Goal: Transaction & Acquisition: Purchase product/service

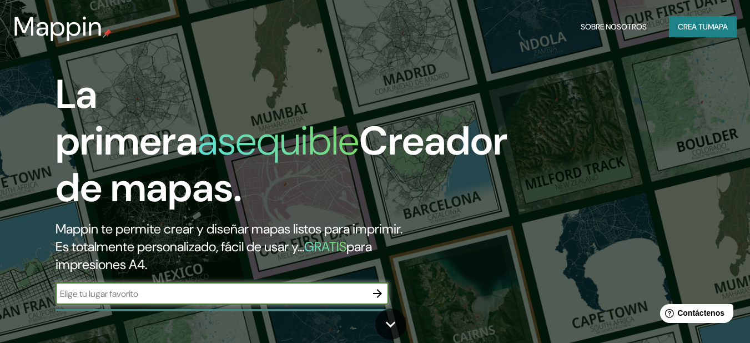
click at [358, 292] on input "text" at bounding box center [211, 293] width 311 height 13
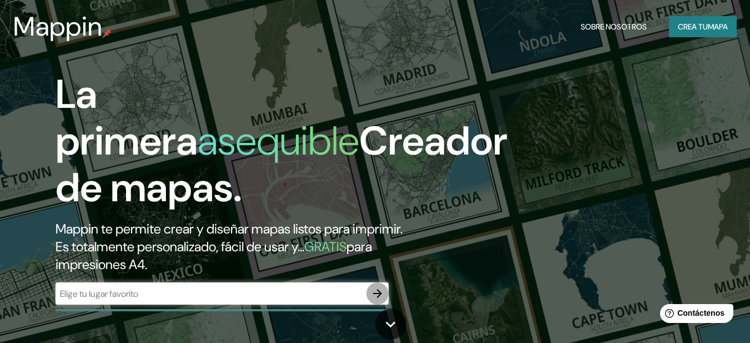
click at [376, 292] on icon "button" at bounding box center [377, 292] width 13 height 13
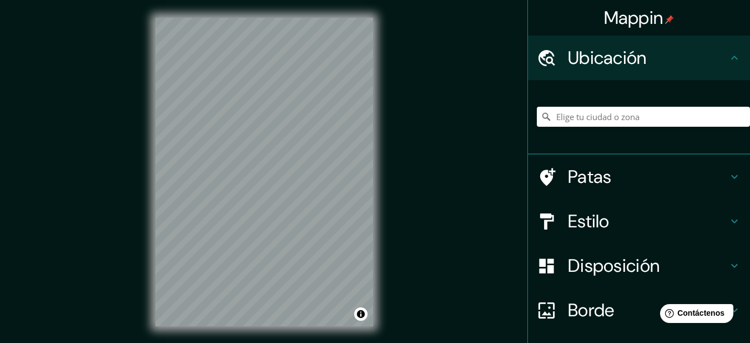
click at [354, 336] on div "© Mapbox © OpenStreetMap Improve this map" at bounding box center [264, 172] width 253 height 344
click at [555, 113] on input "Elige tu ciudad o zona" at bounding box center [643, 117] width 213 height 20
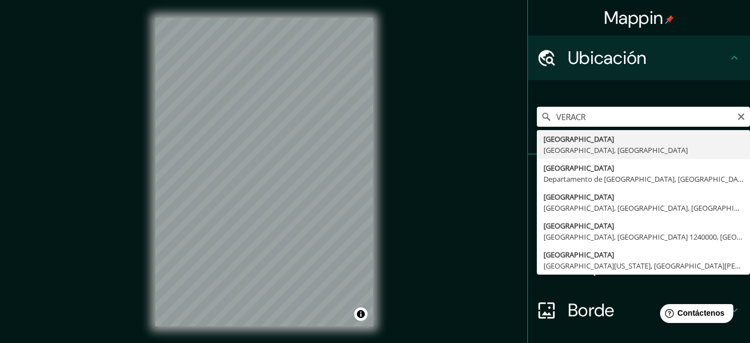
type input "[GEOGRAPHIC_DATA], [GEOGRAPHIC_DATA], [GEOGRAPHIC_DATA]"
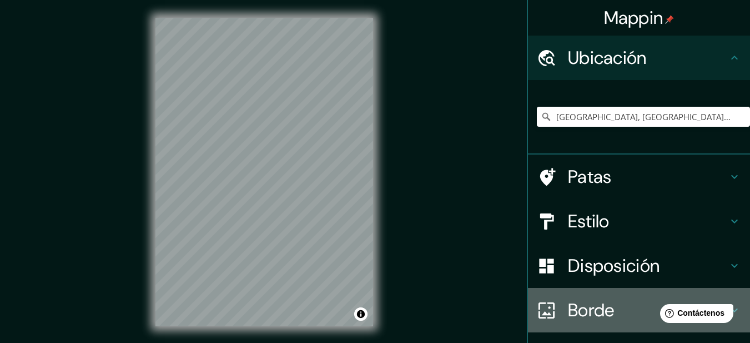
click at [614, 316] on h4 "Borde" at bounding box center [648, 310] width 160 height 22
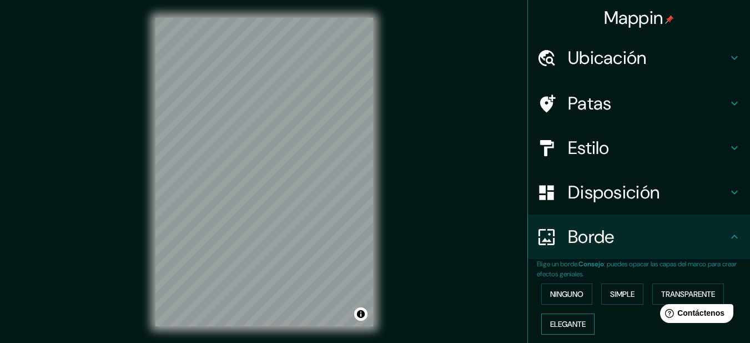
click at [577, 319] on font "Elegante" at bounding box center [568, 324] width 36 height 10
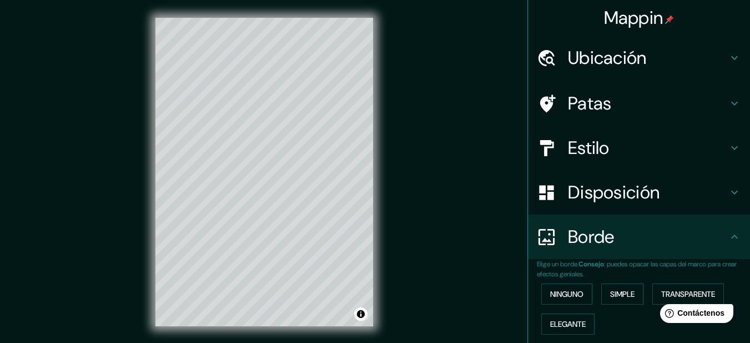
click at [677, 51] on h4 "Ubicación" at bounding box center [648, 58] width 160 height 22
type input "157"
type input "31"
type input "16"
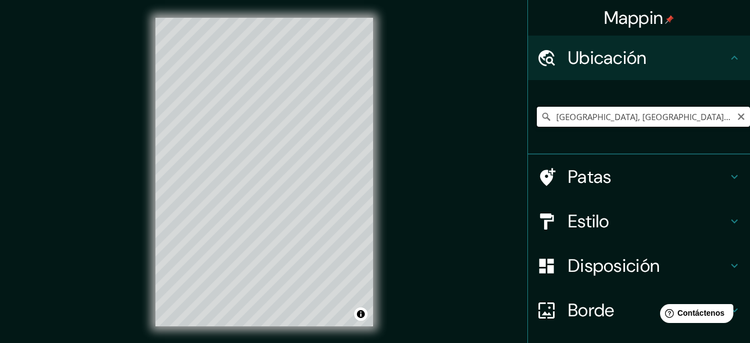
click at [667, 115] on input "[GEOGRAPHIC_DATA], [GEOGRAPHIC_DATA], [GEOGRAPHIC_DATA]" at bounding box center [643, 117] width 213 height 20
click at [695, 117] on input "[GEOGRAPHIC_DATA], [GEOGRAPHIC_DATA], [GEOGRAPHIC_DATA]" at bounding box center [643, 117] width 213 height 20
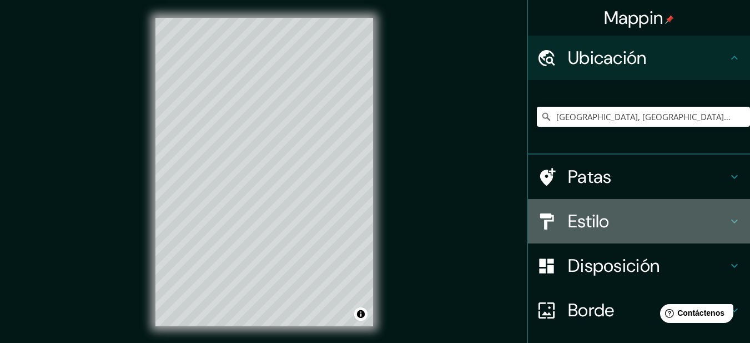
click at [591, 205] on div "Estilo" at bounding box center [639, 221] width 222 height 44
type input "157"
type input "31"
type input "16"
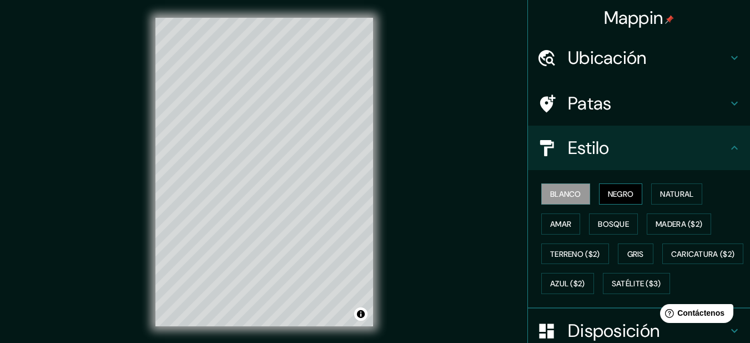
click at [608, 195] on font "Negro" at bounding box center [621, 194] width 26 height 10
click at [615, 217] on font "Bosque" at bounding box center [613, 224] width 31 height 14
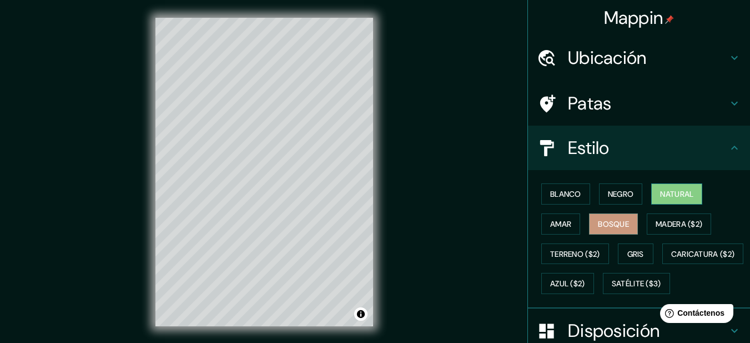
click at [660, 188] on font "Natural" at bounding box center [676, 194] width 33 height 14
click at [514, 178] on div "Mappin Ubicación [GEOGRAPHIC_DATA], [GEOGRAPHIC_DATA], [GEOGRAPHIC_DATA] Patas …" at bounding box center [375, 180] width 750 height 361
click at [728, 61] on icon at bounding box center [734, 57] width 13 height 13
type input "157"
type input "31"
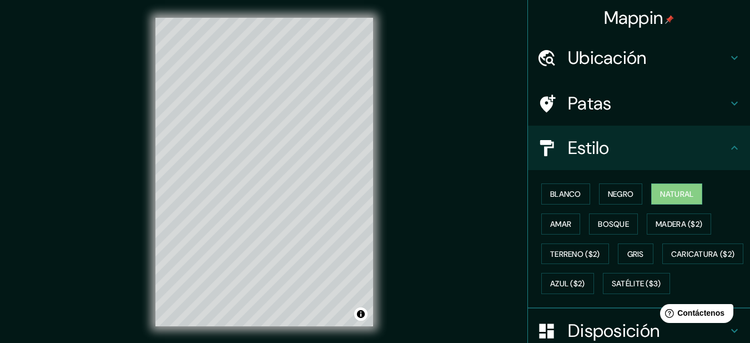
type input "31"
type input "16"
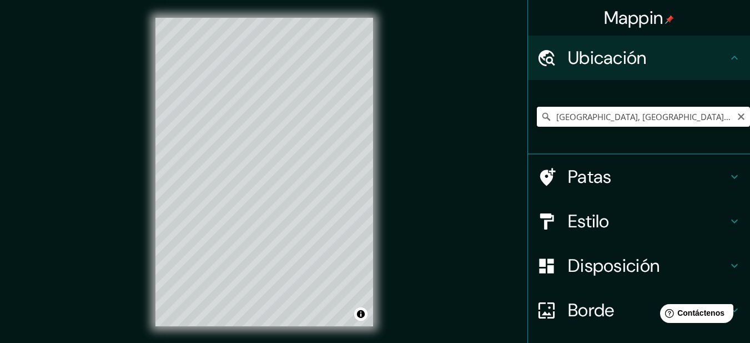
click at [709, 116] on input "[GEOGRAPHIC_DATA], [GEOGRAPHIC_DATA], [GEOGRAPHIC_DATA]" at bounding box center [643, 117] width 213 height 20
click at [741, 117] on input "[GEOGRAPHIC_DATA], [GEOGRAPHIC_DATA], [GEOGRAPHIC_DATA]" at bounding box center [643, 117] width 213 height 20
click at [737, 118] on icon "Claro" at bounding box center [741, 116] width 9 height 9
type input "[GEOGRAPHIC_DATA], [GEOGRAPHIC_DATA]"
drag, startPoint x: 271, startPoint y: 235, endPoint x: 272, endPoint y: 227, distance: 9.0
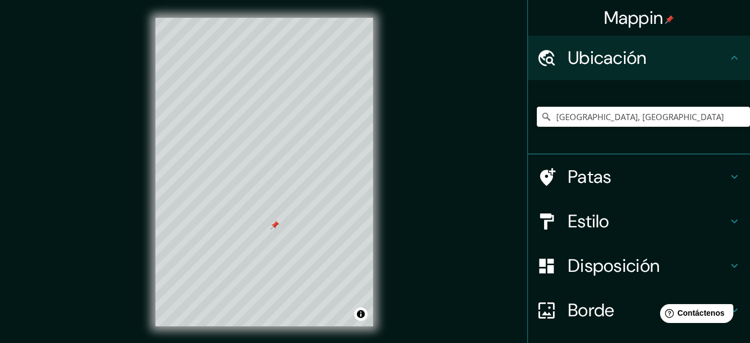
click at [272, 227] on div at bounding box center [274, 224] width 9 height 9
drag, startPoint x: 272, startPoint y: 227, endPoint x: 278, endPoint y: 238, distance: 12.7
click at [278, 238] on div at bounding box center [280, 236] width 9 height 9
click at [609, 180] on h4 "Patas" at bounding box center [648, 176] width 160 height 22
type input "157"
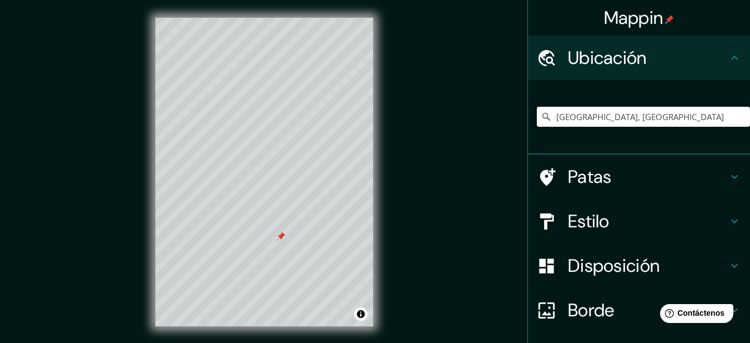
type input "31"
type input "16"
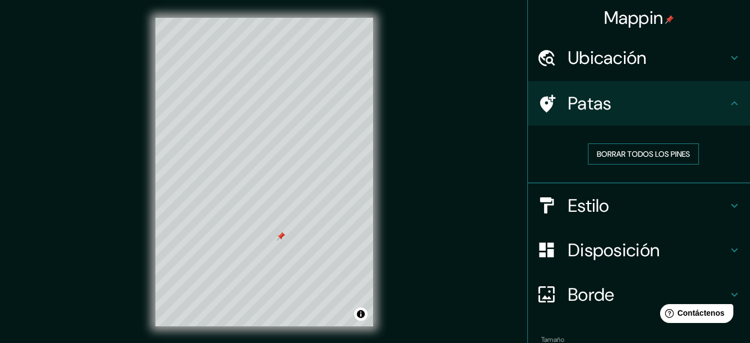
click at [620, 155] on font "Borrar todos los pines" at bounding box center [643, 154] width 93 height 10
click at [606, 150] on font "Borrar todos los pines" at bounding box center [643, 154] width 93 height 10
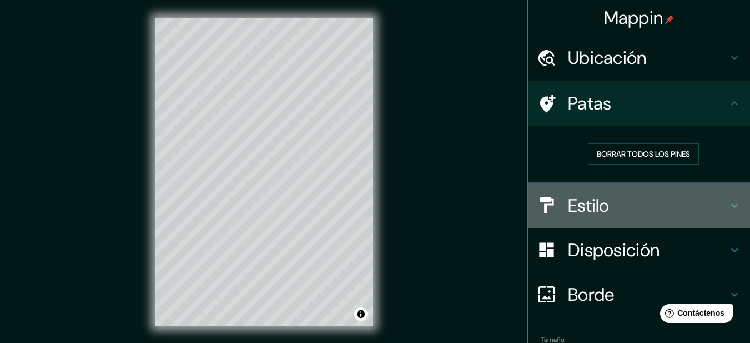
click at [609, 202] on h4 "Estilo" at bounding box center [648, 205] width 160 height 22
type input "157"
type input "31"
type input "16"
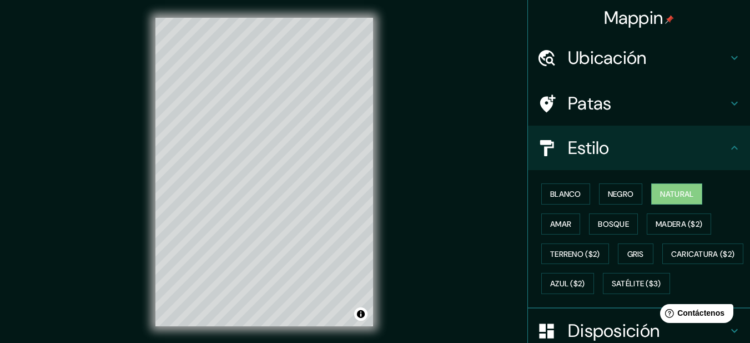
scroll to position [177, 0]
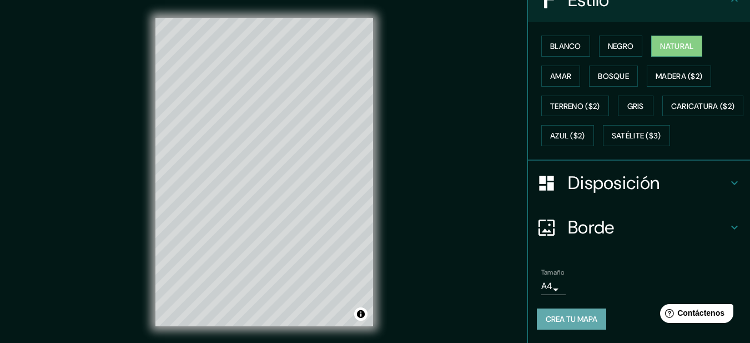
click at [550, 316] on font "Crea tu mapa" at bounding box center [572, 319] width 52 height 10
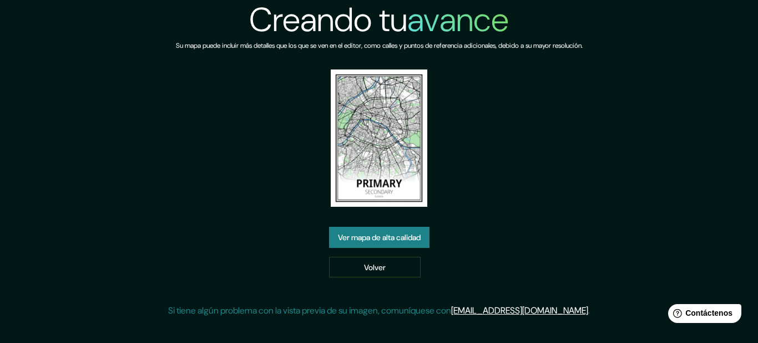
click at [373, 178] on img at bounding box center [379, 137] width 97 height 137
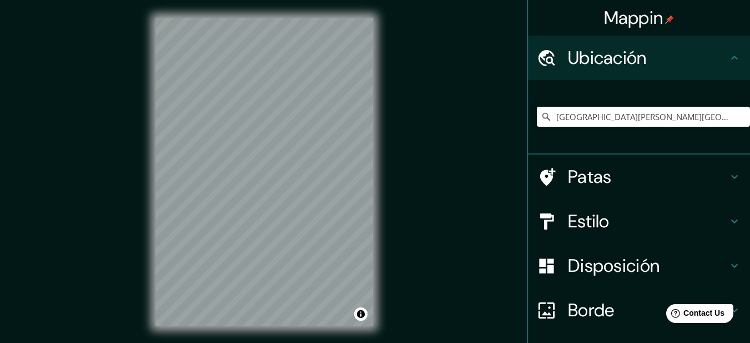
click at [570, 257] on font "Disposición" at bounding box center [614, 265] width 92 height 23
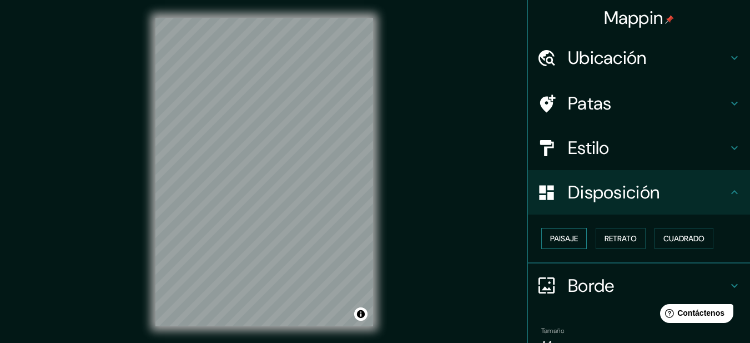
click at [562, 244] on font "Paisaje" at bounding box center [564, 238] width 28 height 14
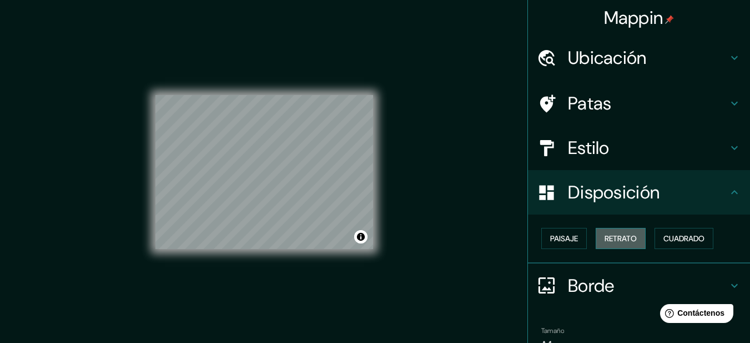
click at [596, 240] on button "Retrato" at bounding box center [621, 238] width 50 height 21
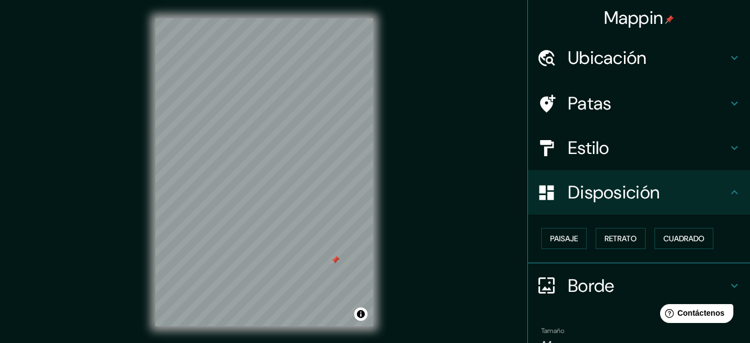
scroll to position [58, 0]
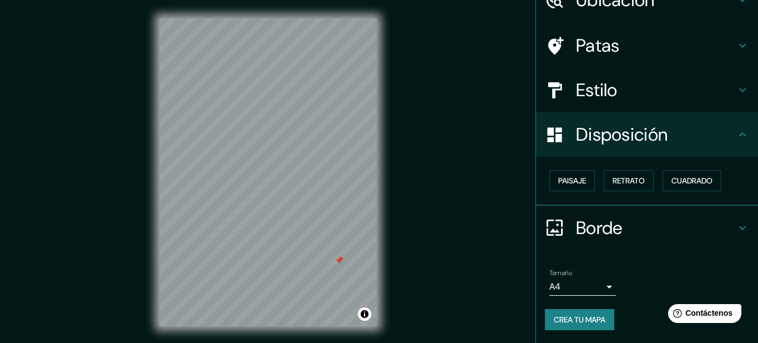
click at [590, 289] on body "Mappin Ubicación París, Francia Patas Estilo Disposición Paisaje Retrato Cuadra…" at bounding box center [379, 171] width 758 height 343
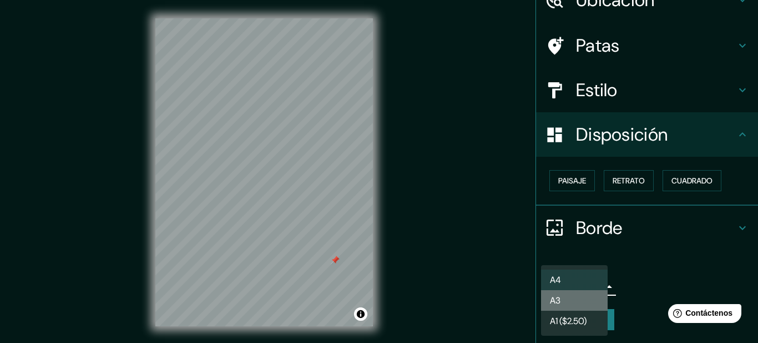
click at [590, 297] on li "A3" at bounding box center [574, 300] width 67 height 21
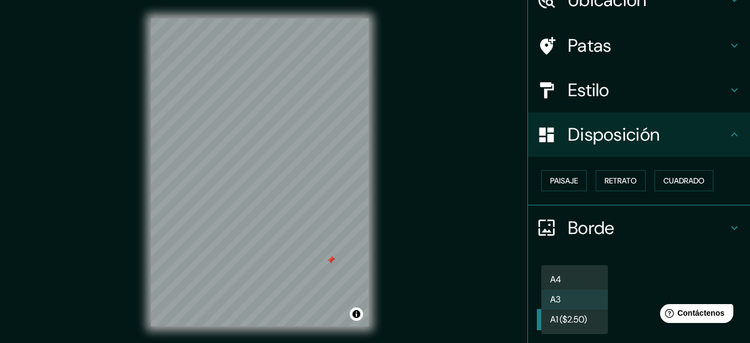
click at [591, 284] on body "Mappin Ubicación París, Francia Patas Estilo Disposición Paisaje Retrato Cuadra…" at bounding box center [375, 171] width 750 height 343
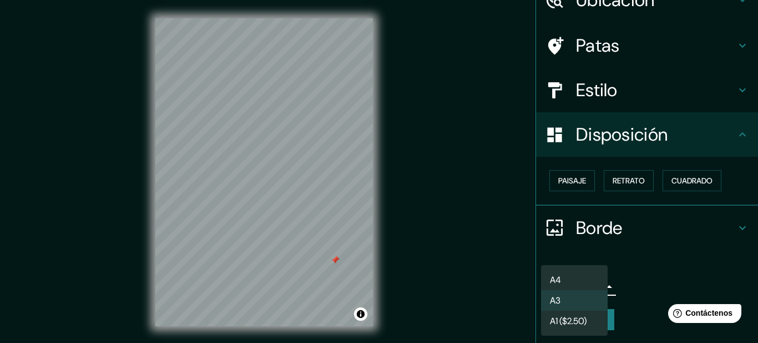
click at [580, 274] on li "A4" at bounding box center [574, 279] width 67 height 21
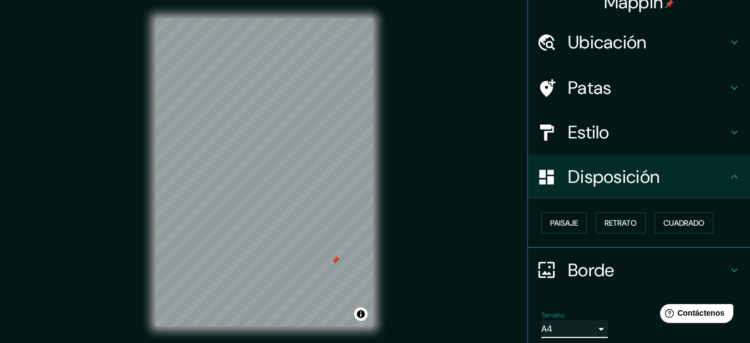
scroll to position [0, 0]
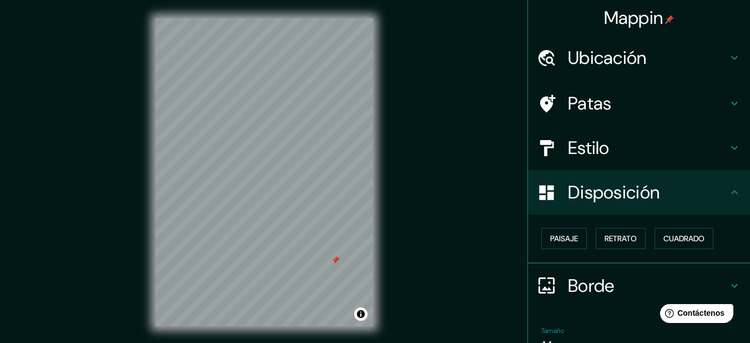
click at [712, 48] on h4 "Ubicación" at bounding box center [648, 58] width 160 height 22
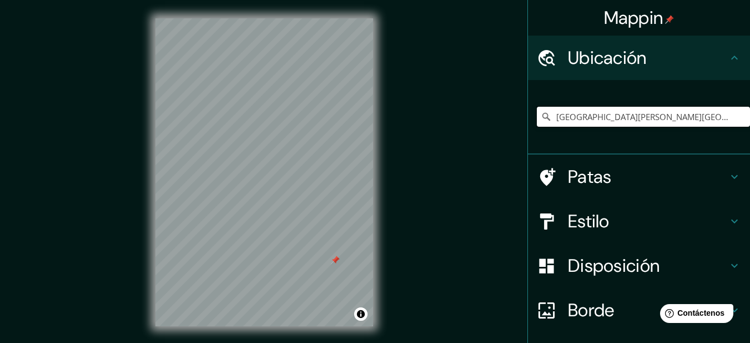
click at [671, 120] on input "[GEOGRAPHIC_DATA], [GEOGRAPHIC_DATA]" at bounding box center [643, 117] width 213 height 20
drag, startPoint x: 311, startPoint y: 228, endPoint x: 298, endPoint y: 194, distance: 36.4
click at [298, 194] on div at bounding box center [294, 191] width 9 height 9
click at [298, 194] on div at bounding box center [294, 193] width 9 height 9
click at [264, 18] on div at bounding box center [264, 18] width 218 height 0
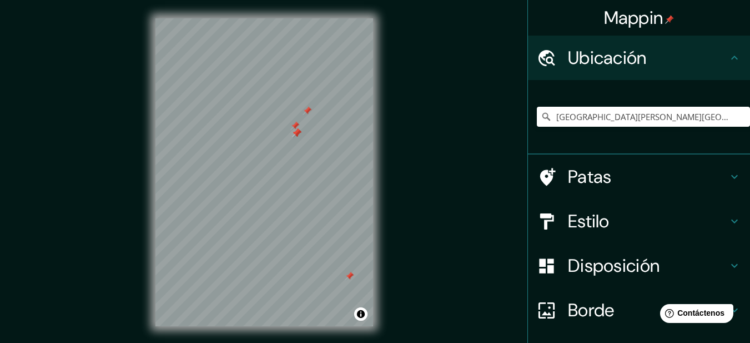
click at [294, 18] on div at bounding box center [264, 18] width 218 height 0
click at [300, 143] on div at bounding box center [299, 142] width 9 height 9
drag, startPoint x: 298, startPoint y: 140, endPoint x: 287, endPoint y: 193, distance: 53.4
click at [287, 188] on div at bounding box center [288, 183] width 9 height 9
